Goal: Information Seeking & Learning: Learn about a topic

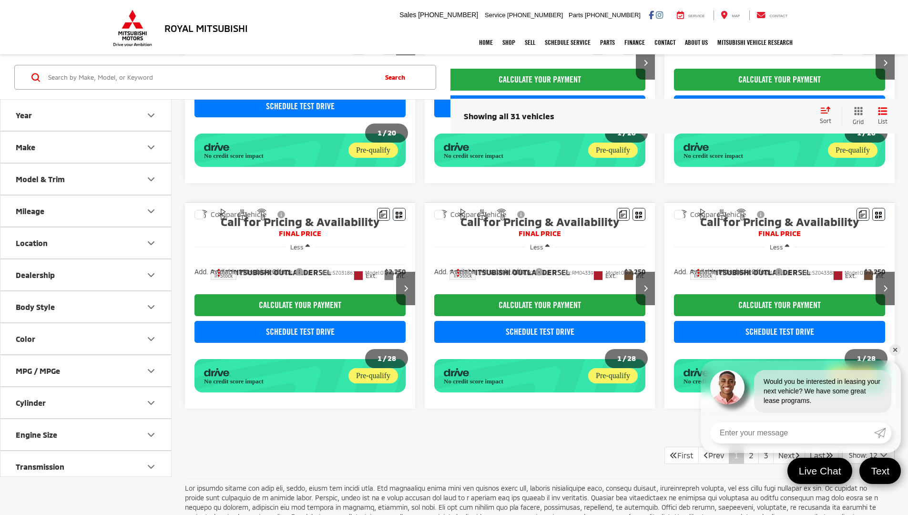
scroll to position [704, 0]
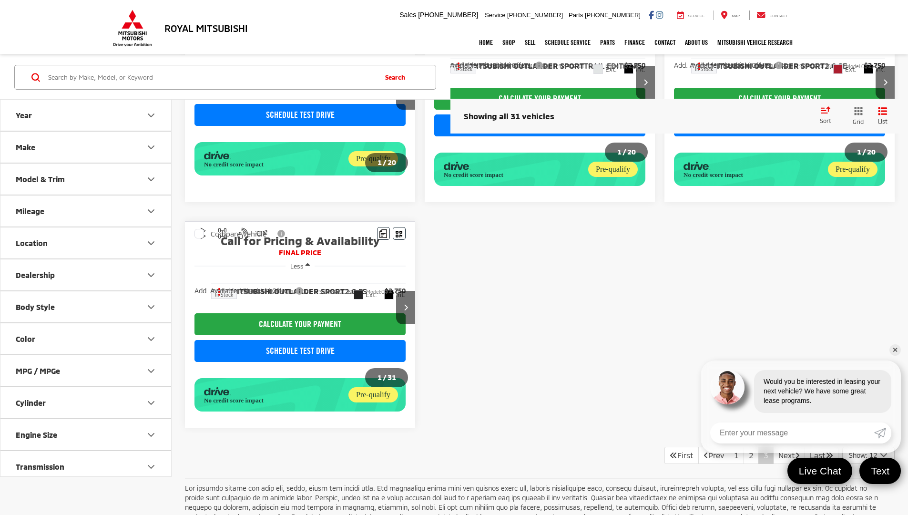
scroll to position [396, 0]
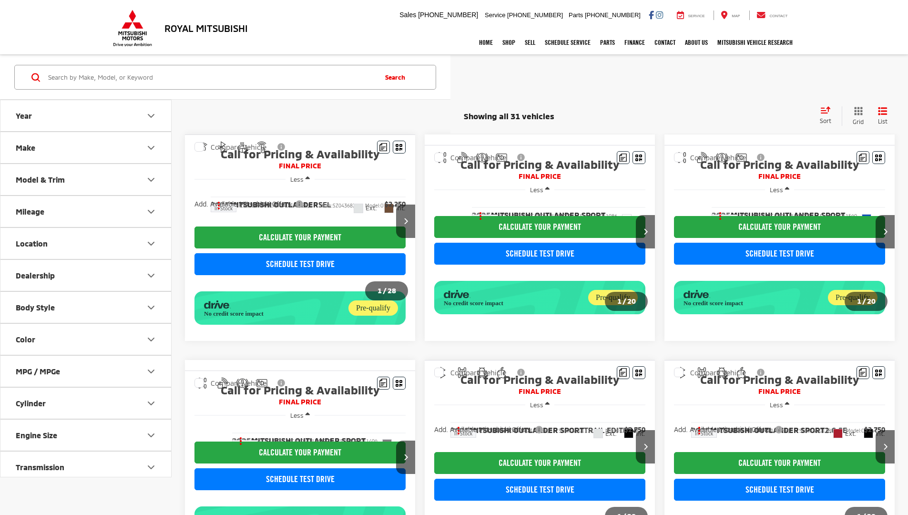
scroll to position [396, 0]
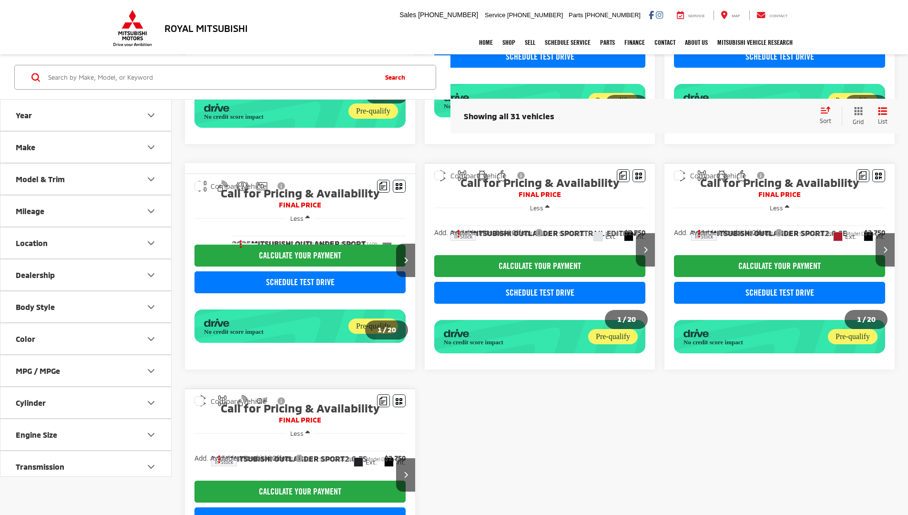
scroll to position [396, 0]
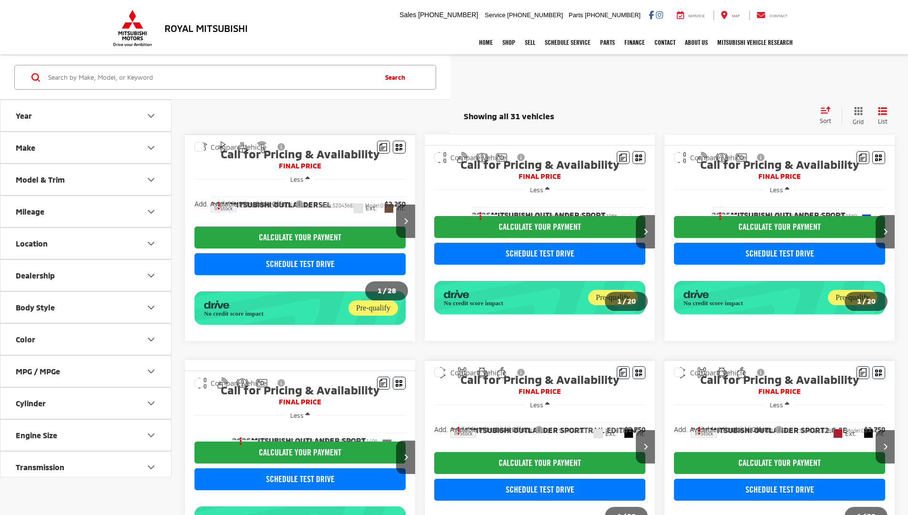
scroll to position [396, 0]
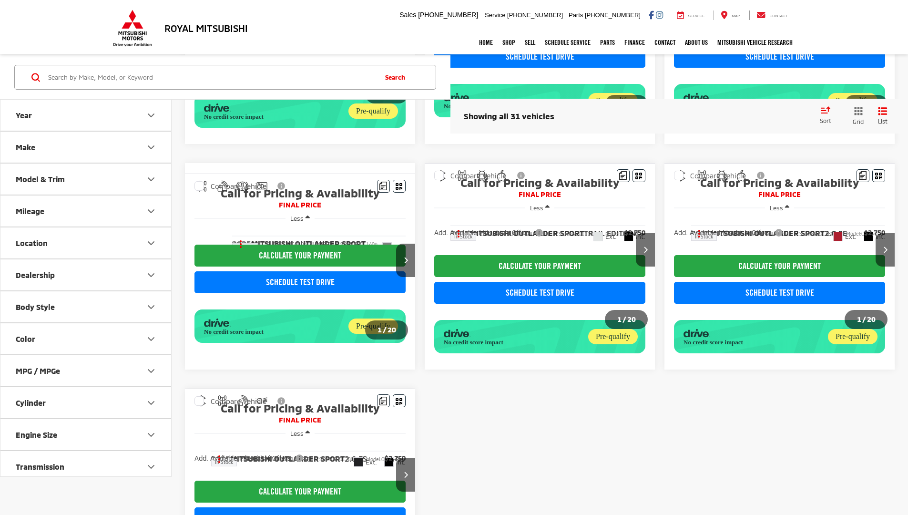
scroll to position [396, 0]
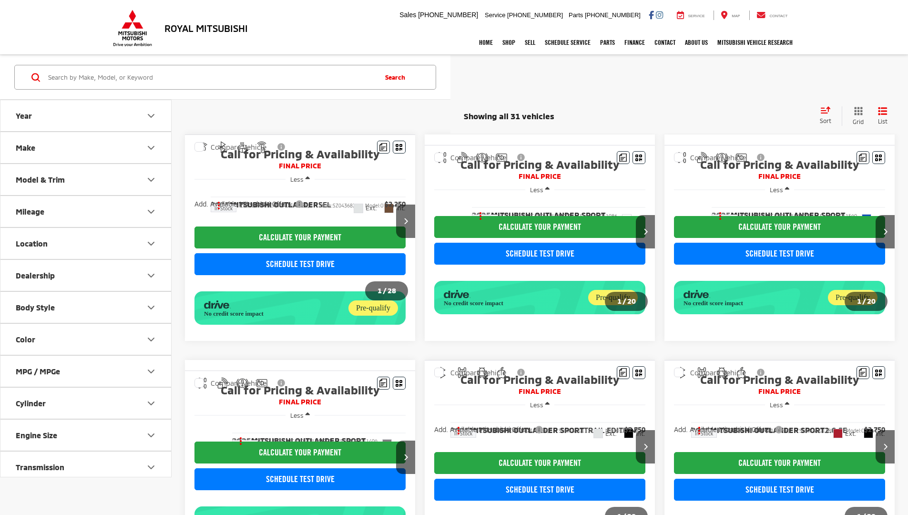
scroll to position [396, 0]
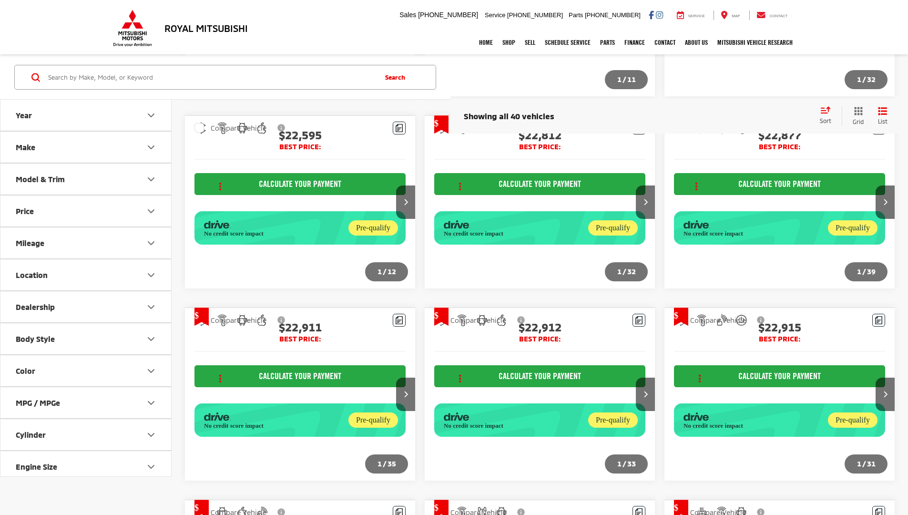
scroll to position [1118, 0]
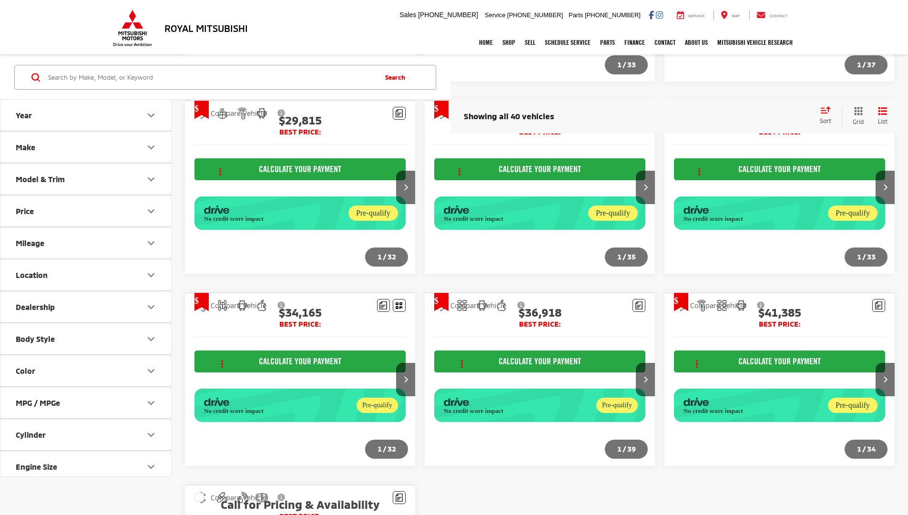
scroll to position [706, 0]
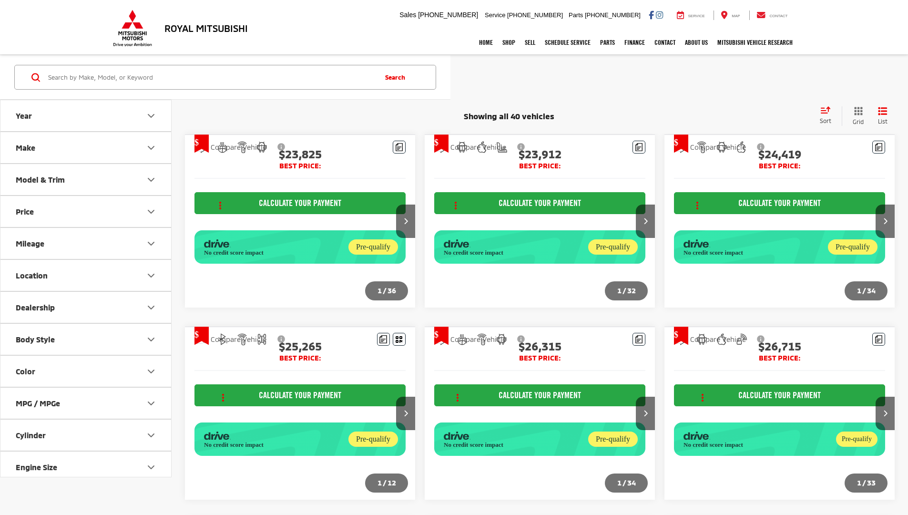
scroll to position [706, 0]
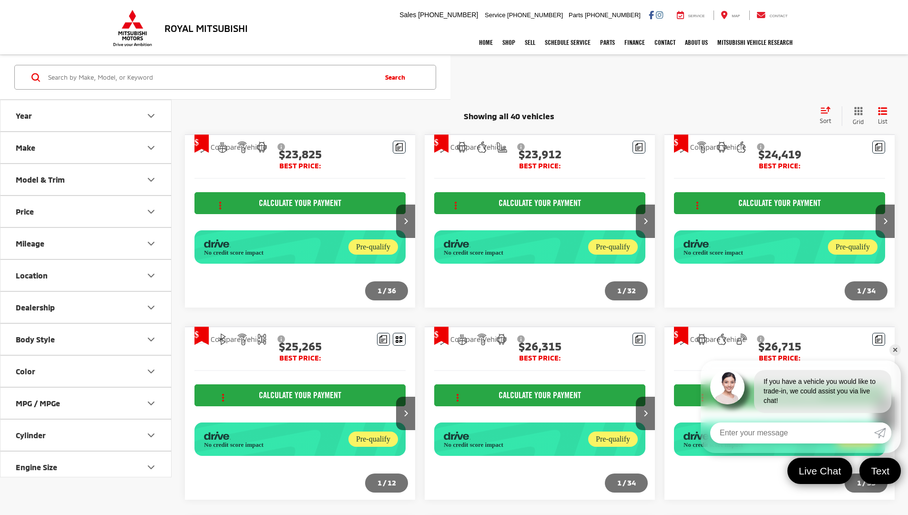
scroll to position [706, 0]
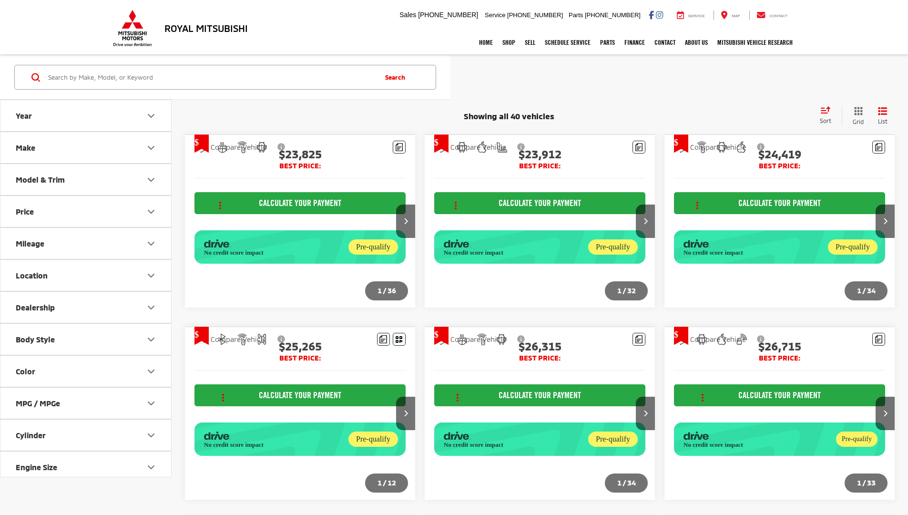
scroll to position [706, 0]
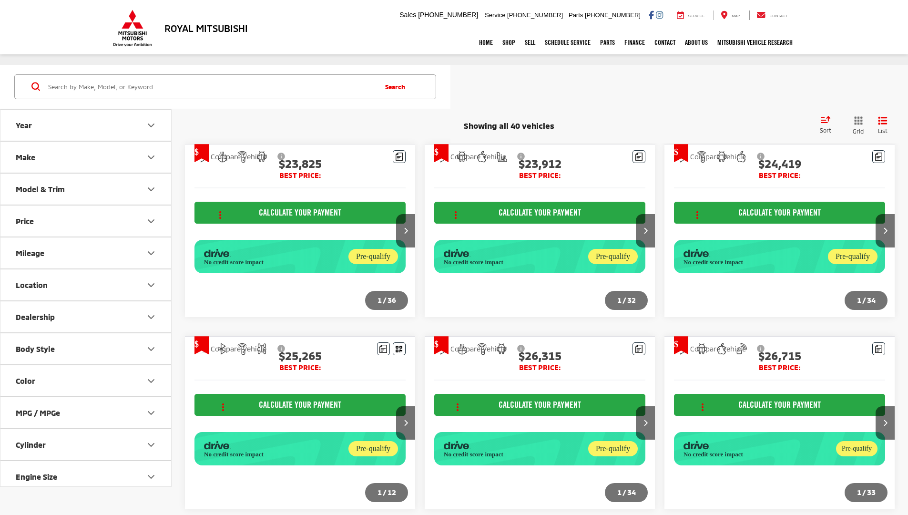
scroll to position [706, 0]
